Goal: Check status

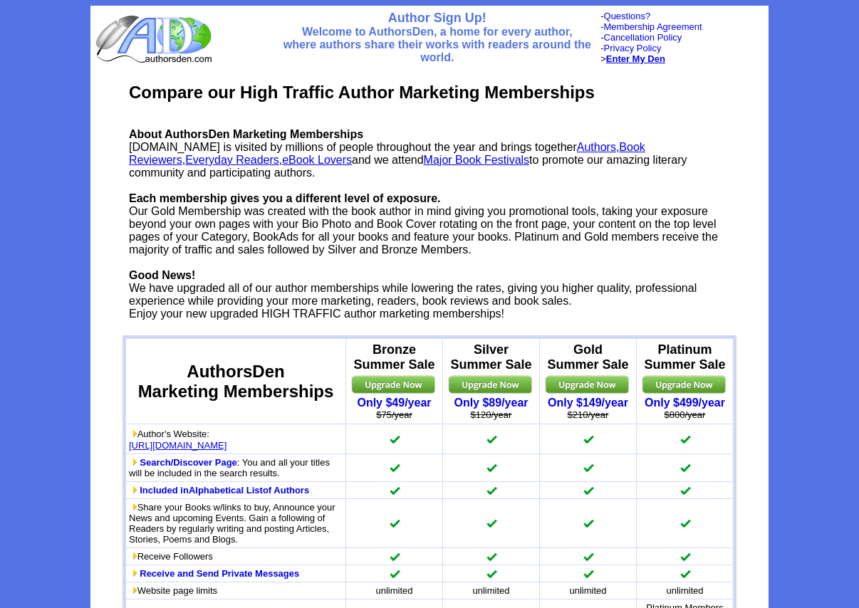
click at [629, 58] on b "Enter My Den" at bounding box center [635, 58] width 59 height 11
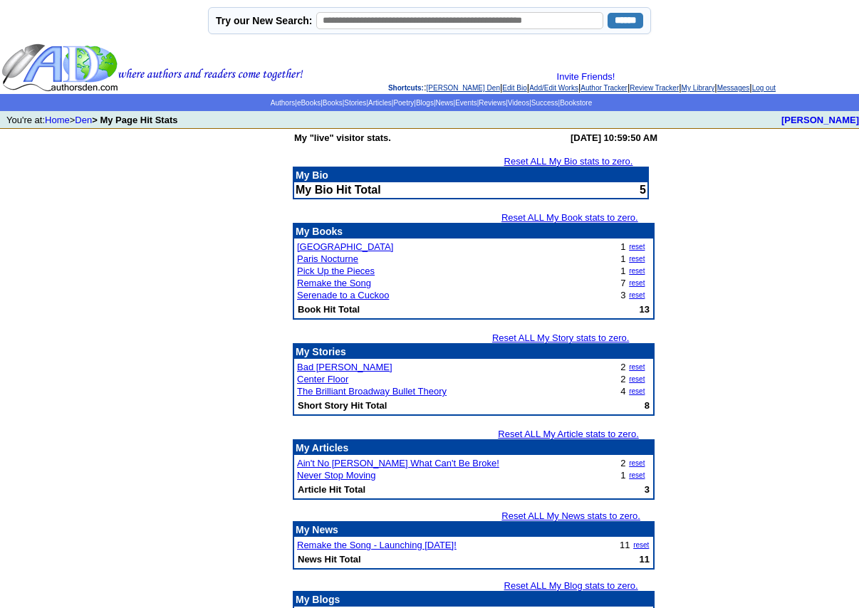
click at [719, 299] on td "My "live" visitor stats. Friday, September 12, 2025 at 10:59:50 AM Reset ALL My…" at bounding box center [429, 444] width 859 height 630
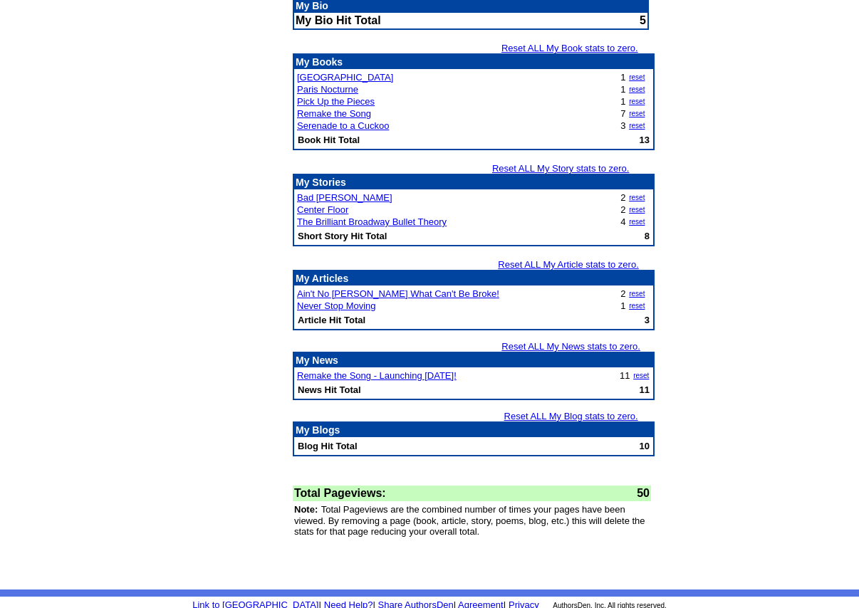
scroll to position [175, 0]
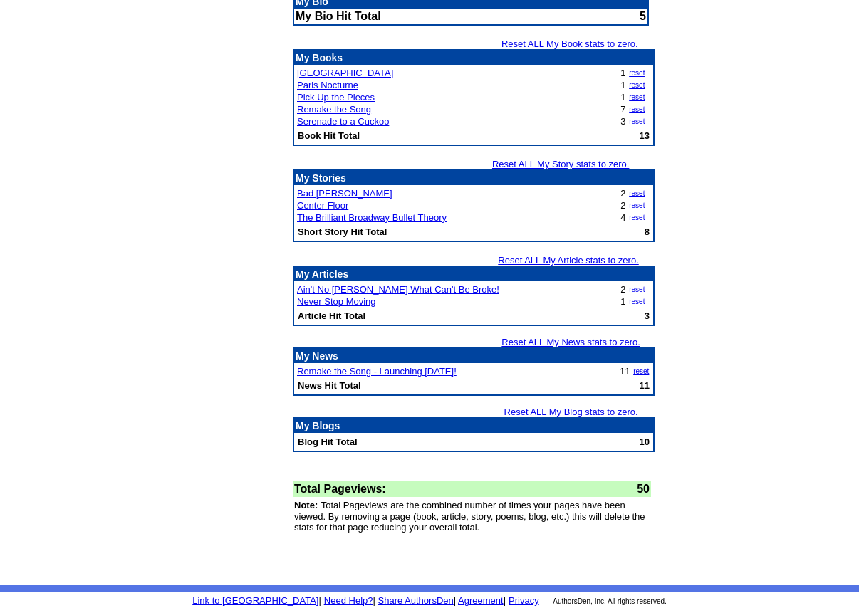
click at [714, 422] on td "My "live" visitor stats. Friday, September 12, 2025 at 10:59:50 AM Reset ALL My…" at bounding box center [429, 270] width 859 height 630
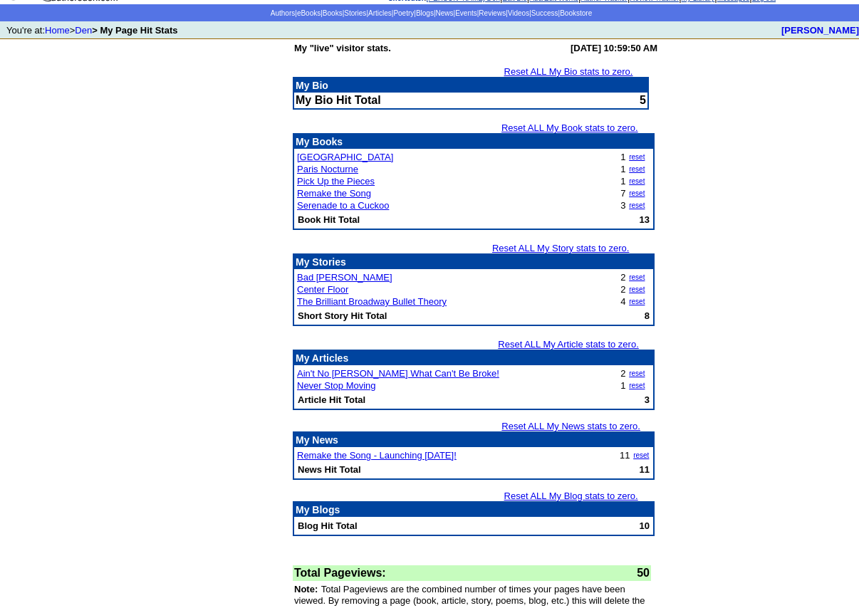
scroll to position [0, 0]
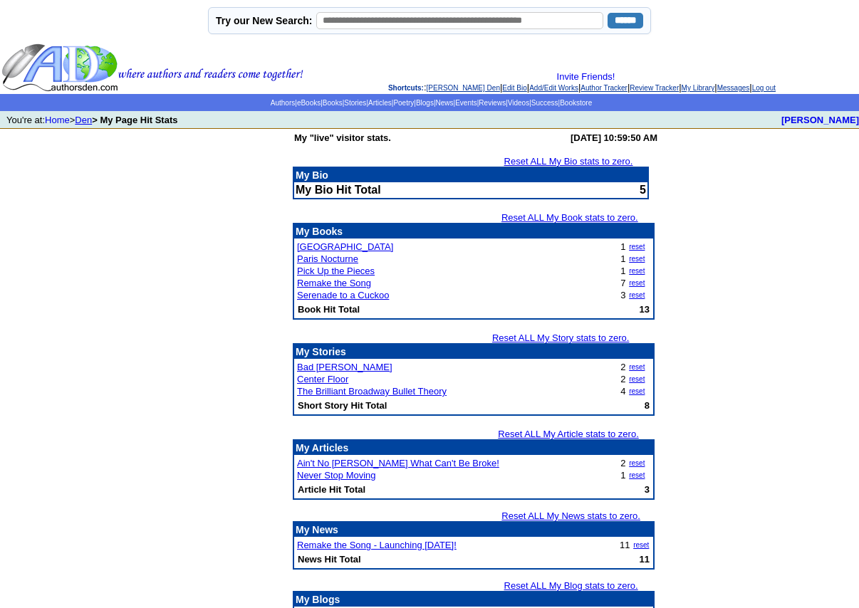
click at [89, 122] on link "Den" at bounding box center [83, 120] width 17 height 11
